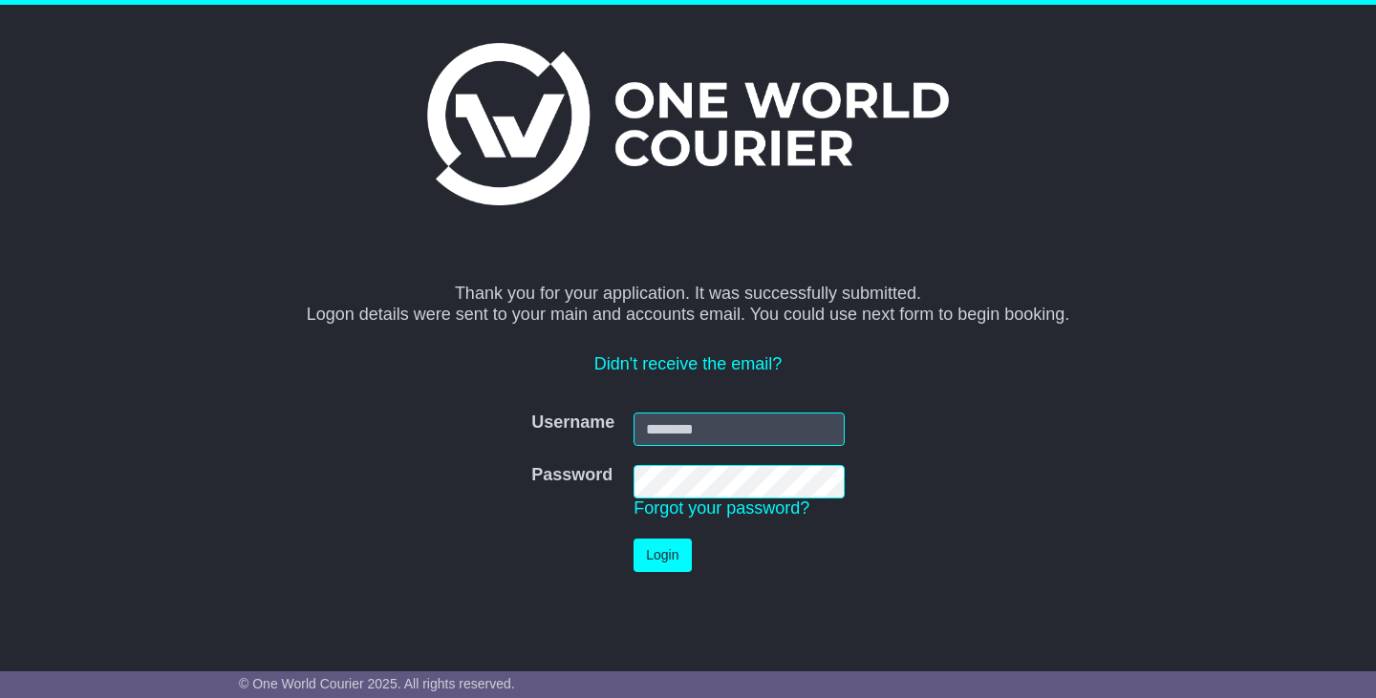
type input "**********"
click at [635, 553] on button "Login" at bounding box center [661, 555] width 57 height 33
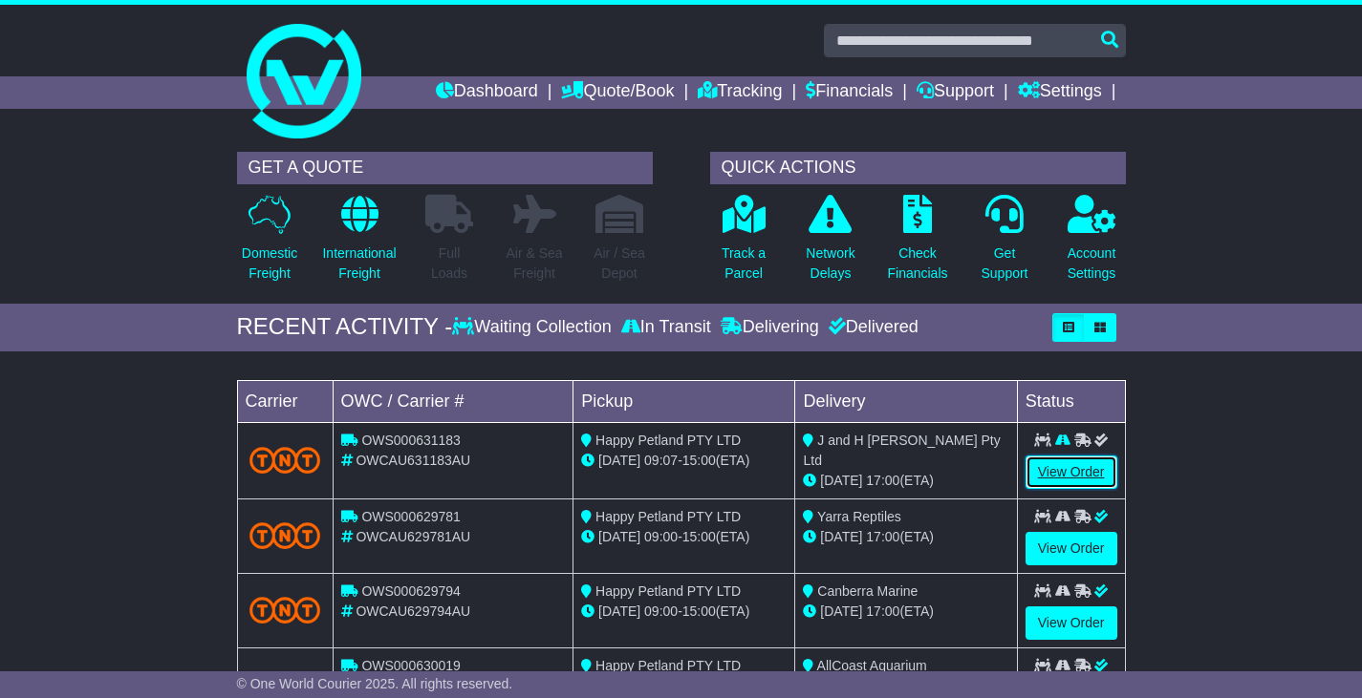
click at [1073, 473] on link "View Order" at bounding box center [1071, 472] width 92 height 33
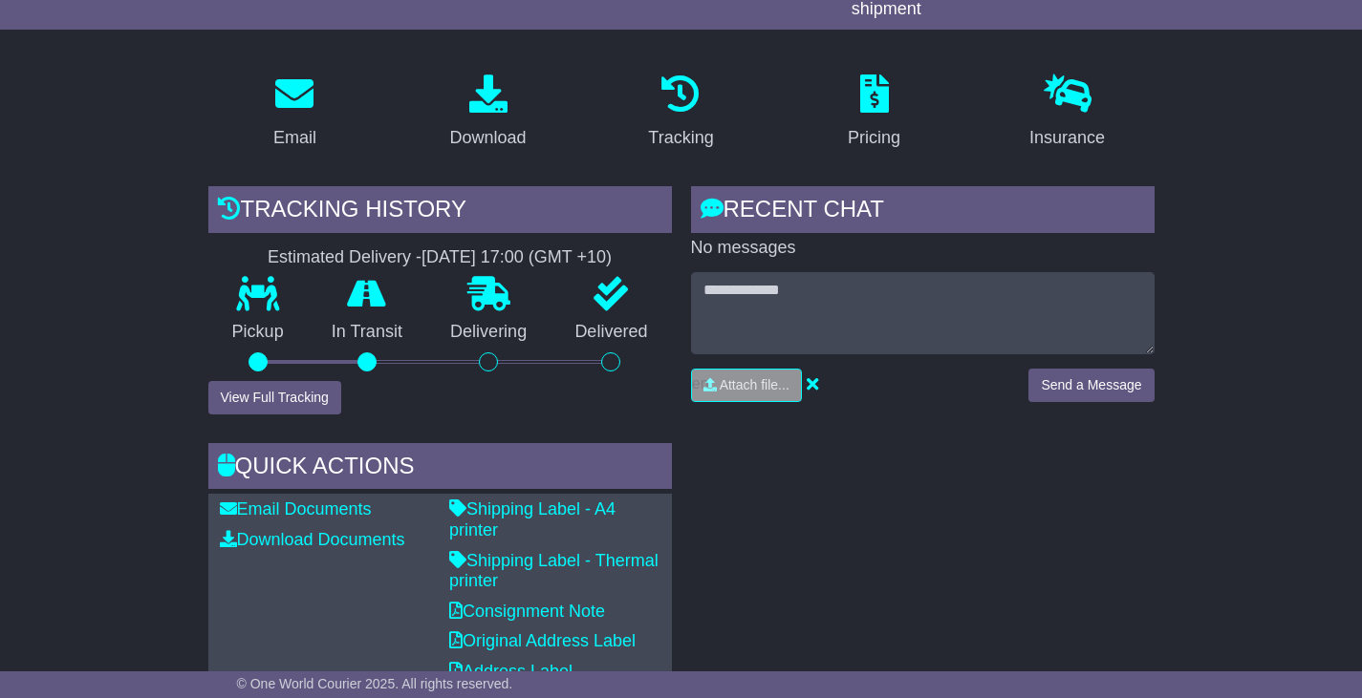
scroll to position [287, 0]
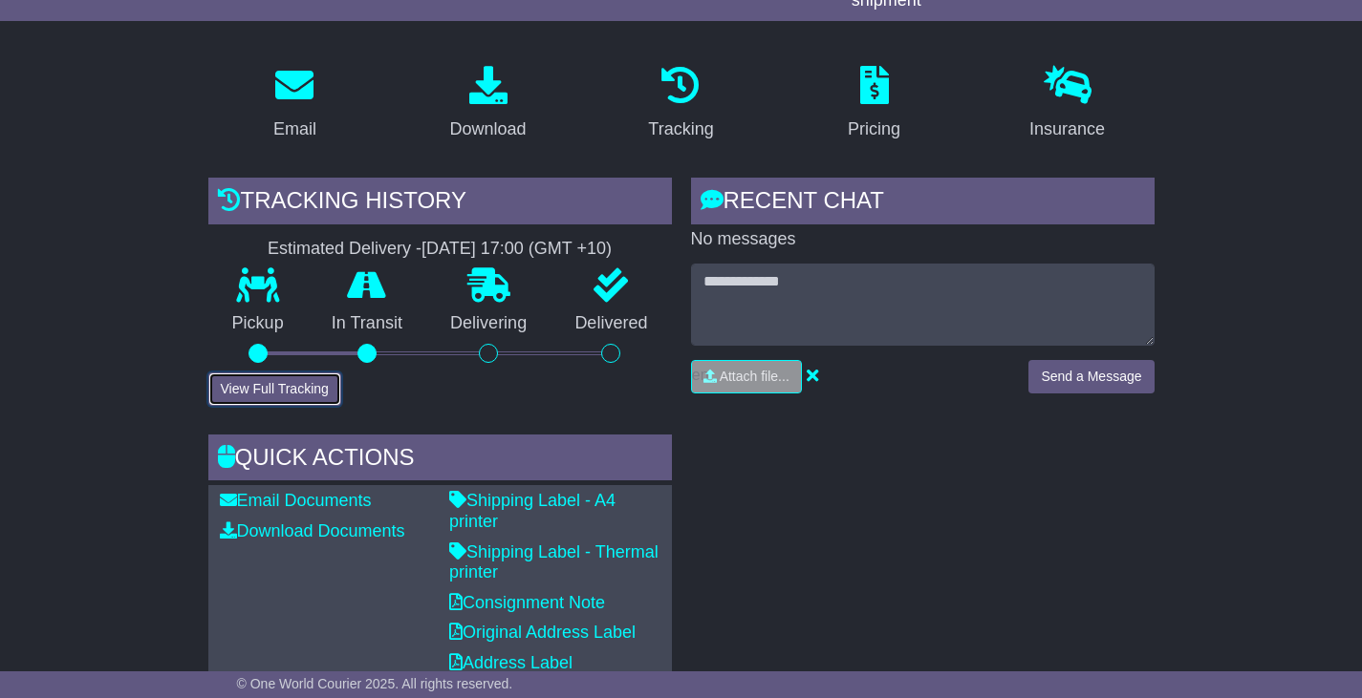
click at [302, 378] on button "View Full Tracking" at bounding box center [274, 389] width 133 height 33
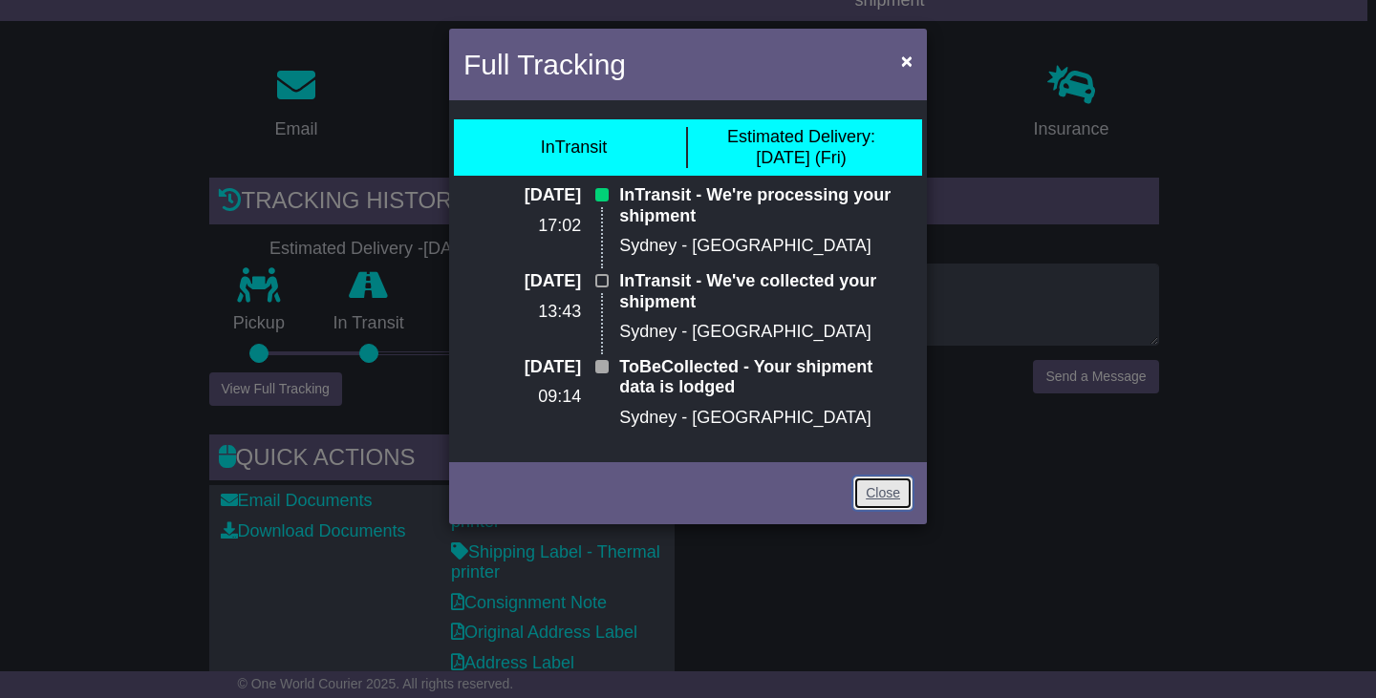
click at [901, 497] on link "Close" at bounding box center [882, 493] width 59 height 33
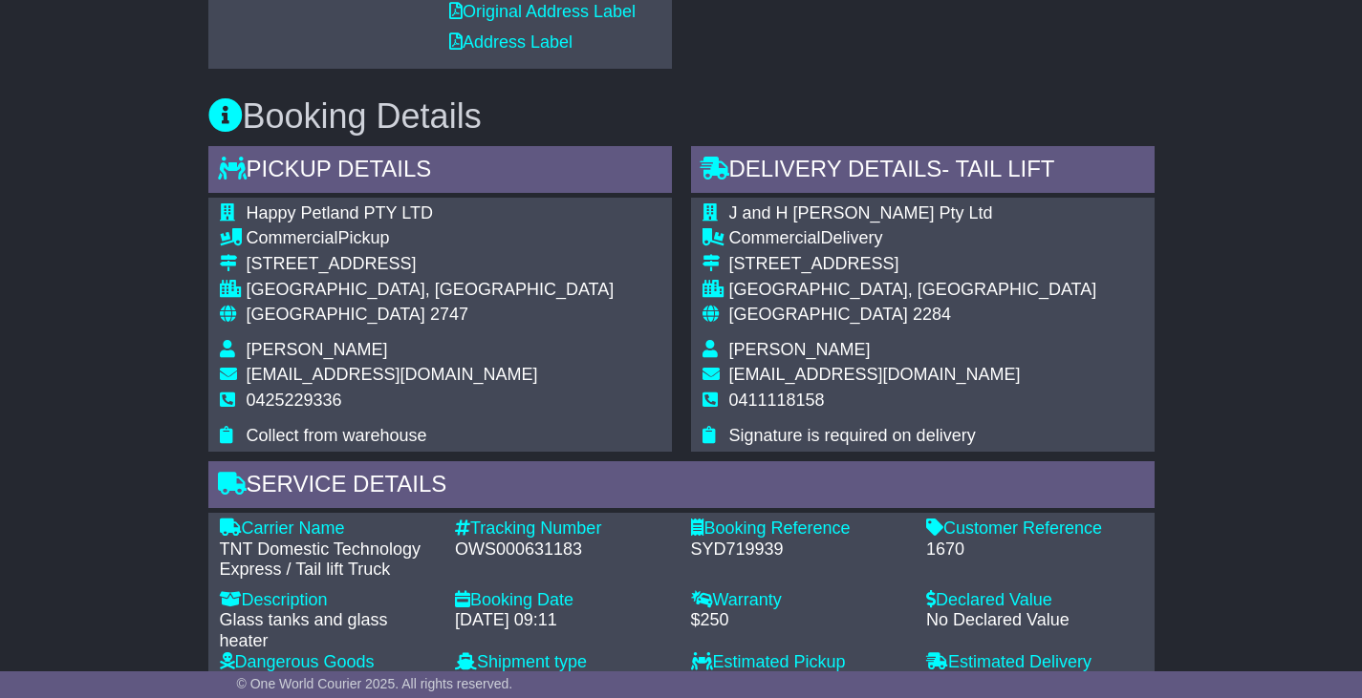
scroll to position [955, 0]
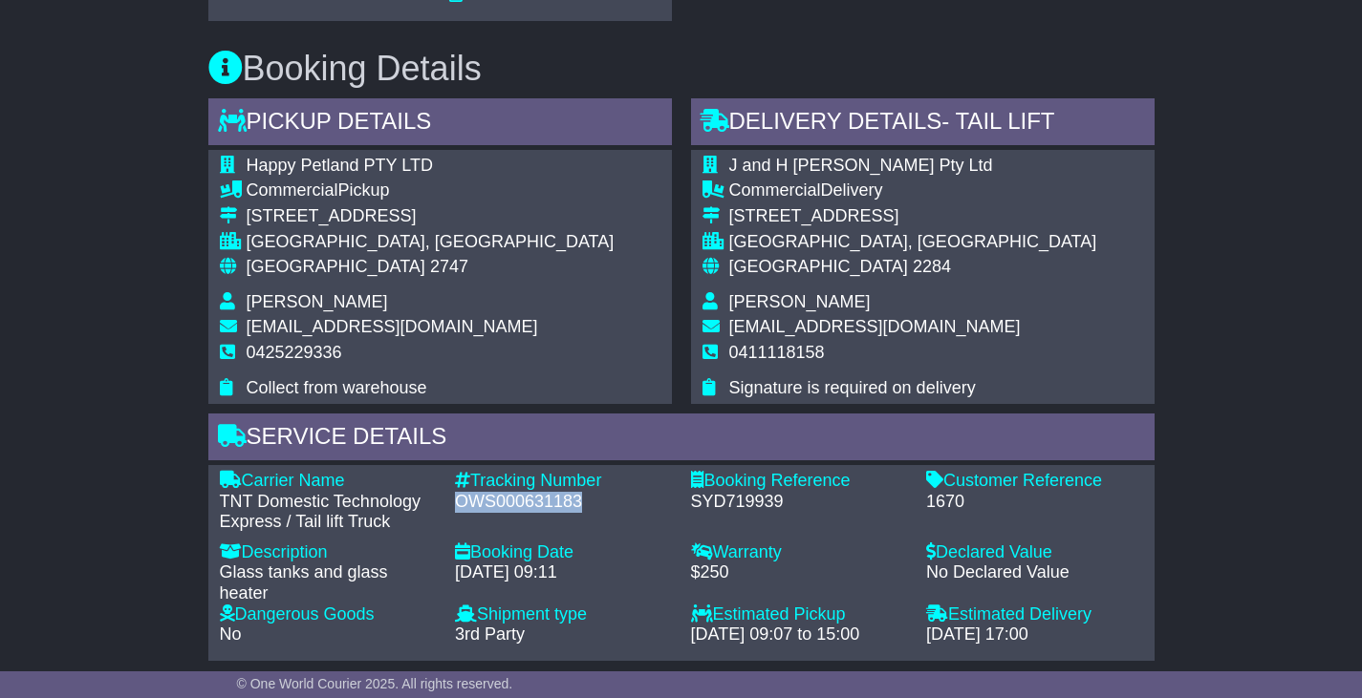
drag, startPoint x: 456, startPoint y: 497, endPoint x: 581, endPoint y: 502, distance: 125.3
click at [581, 502] on div "OWS000631183" at bounding box center [563, 502] width 217 height 21
copy div "OWS000631183"
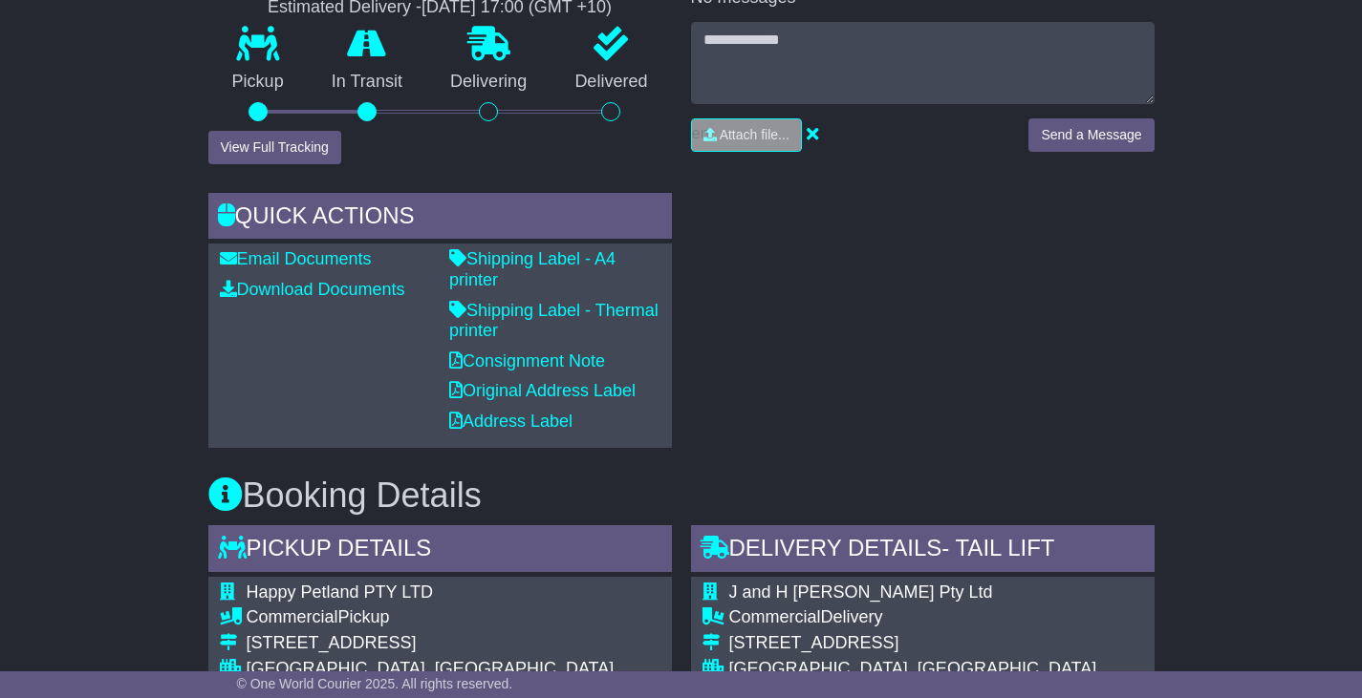
scroll to position [191, 0]
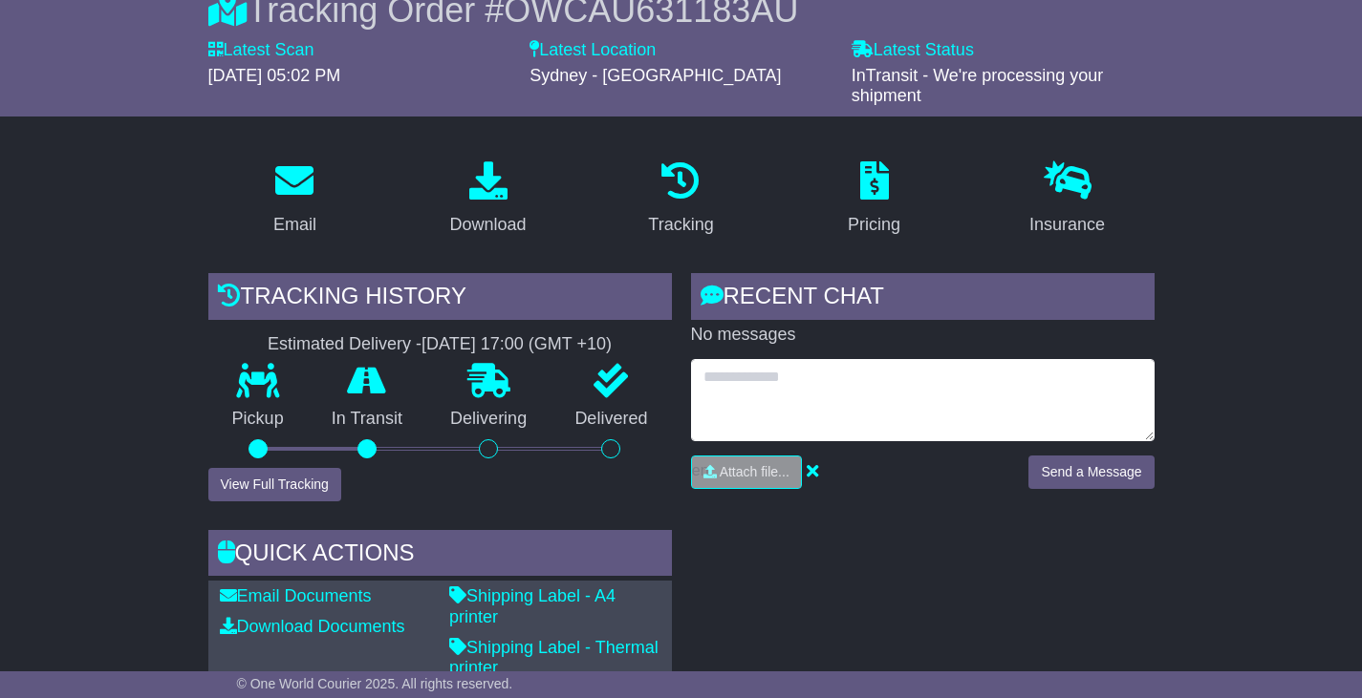
click at [778, 383] on textarea at bounding box center [922, 400] width 463 height 82
type textarea "**********"
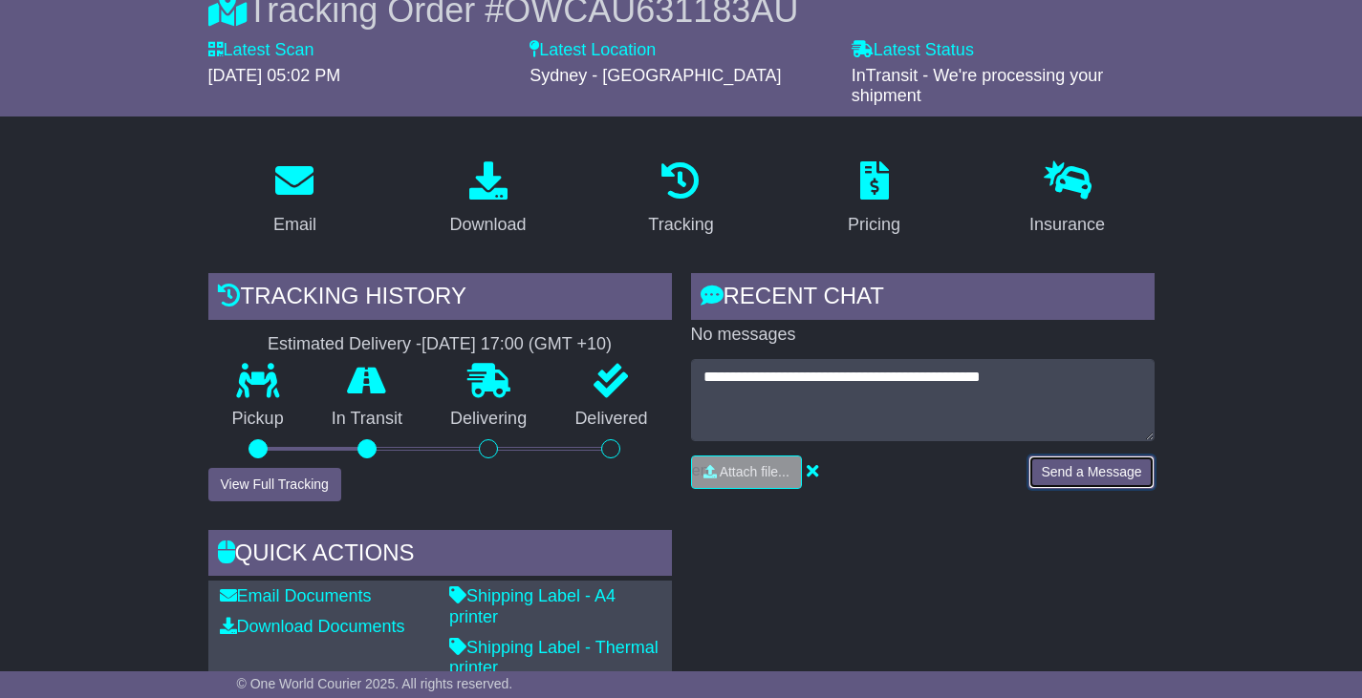
click at [1101, 465] on button "Send a Message" at bounding box center [1090, 472] width 125 height 33
